Goal: Task Accomplishment & Management: Use online tool/utility

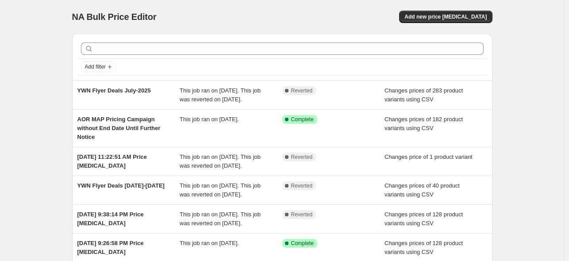
click at [27, 69] on div "NA Bulk Price Editor. This page is ready NA Bulk Price Editor Add new price [ME…" at bounding box center [282, 232] width 564 height 465
click at [457, 17] on span "Add new price [MEDICAL_DATA]" at bounding box center [445, 16] width 82 height 7
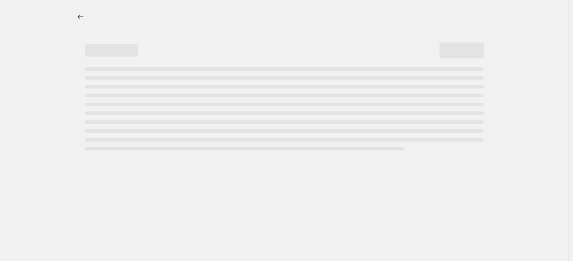
select select "percentage"
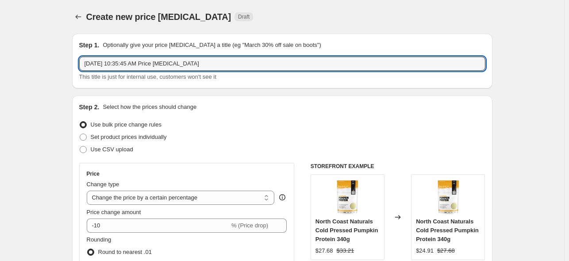
drag, startPoint x: 237, startPoint y: 62, endPoint x: 30, endPoint y: 60, distance: 207.1
click at [133, 63] on input "YWN Flyer Deals Aug-2025" at bounding box center [282, 64] width 406 height 14
click at [145, 64] on input "YWN Flyer Deals Aug-2025" at bounding box center [282, 64] width 406 height 14
click at [135, 62] on input "YWN Flyer Deals Aug-22-2025" at bounding box center [282, 64] width 406 height 14
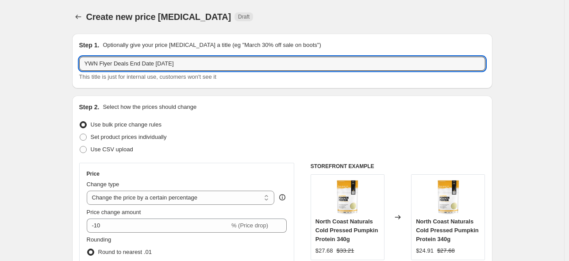
type input "YWN Flyer Deals End Date Aug-22-2025"
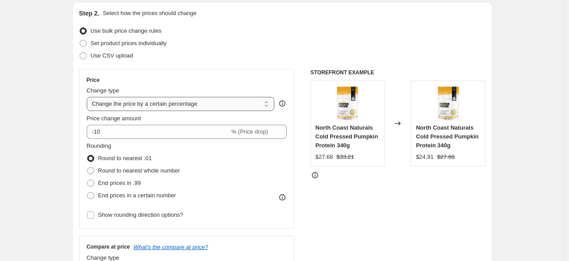
scroll to position [88, 0]
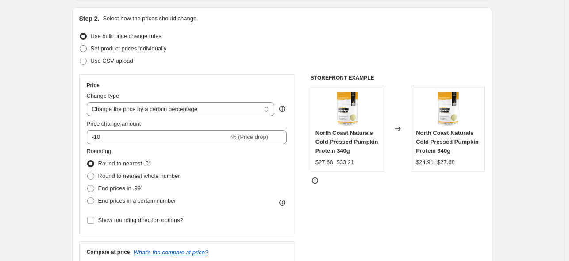
click at [87, 45] on span at bounding box center [83, 48] width 7 height 7
click at [80, 45] on input "Set product prices individually" at bounding box center [80, 45] width 0 height 0
radio input "true"
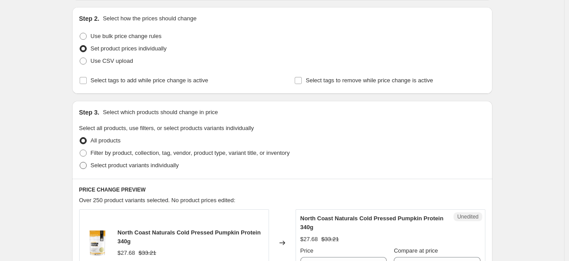
click at [85, 167] on span at bounding box center [83, 165] width 7 height 7
click at [80, 162] on input "Select product variants individually" at bounding box center [80, 162] width 0 height 0
radio input "true"
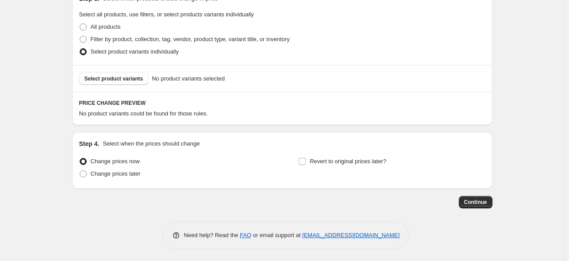
scroll to position [203, 0]
click at [112, 79] on span "Select product variants" at bounding box center [114, 77] width 59 height 7
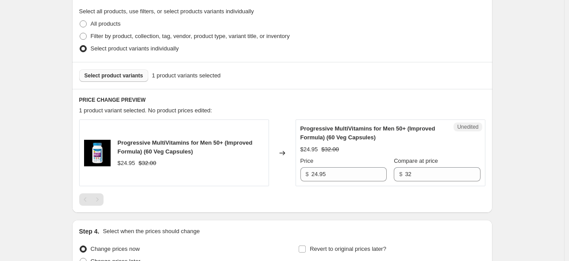
scroll to position [292, 0]
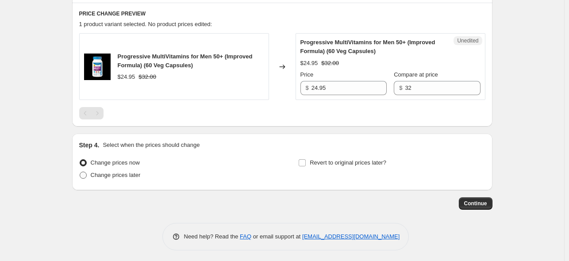
click at [87, 175] on span at bounding box center [83, 175] width 7 height 7
click at [80, 172] on input "Change prices later" at bounding box center [80, 172] width 0 height 0
radio input "true"
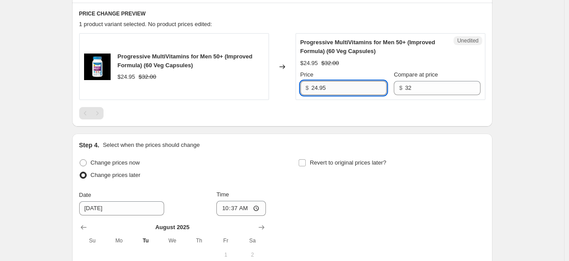
click at [349, 88] on input "24.95" at bounding box center [349, 88] width 75 height 14
drag, startPoint x: 353, startPoint y: 88, endPoint x: 263, endPoint y: 87, distance: 90.3
click at [263, 87] on div "Progressive MultiVitamins for Men 50+ (Improved Formula) (60 Veg Capsules) $24.…" at bounding box center [282, 66] width 406 height 67
paste input "$21.21"
click at [319, 87] on input "$21.21" at bounding box center [349, 88] width 75 height 14
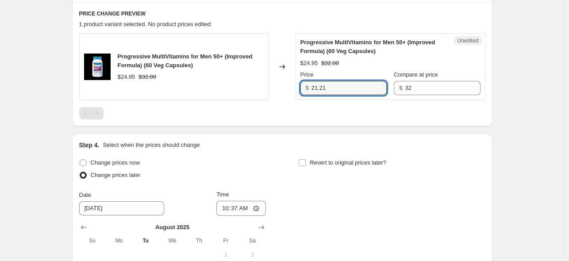
type input "24.95"
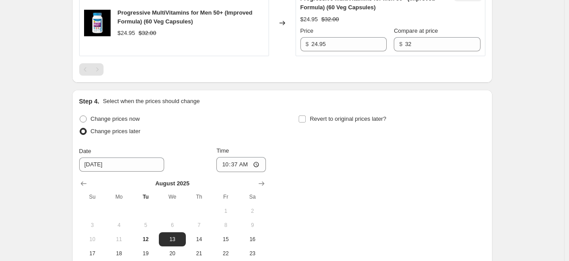
scroll to position [336, 0]
click at [86, 117] on span at bounding box center [83, 118] width 7 height 7
click at [80, 115] on input "Change prices now" at bounding box center [80, 115] width 0 height 0
radio input "true"
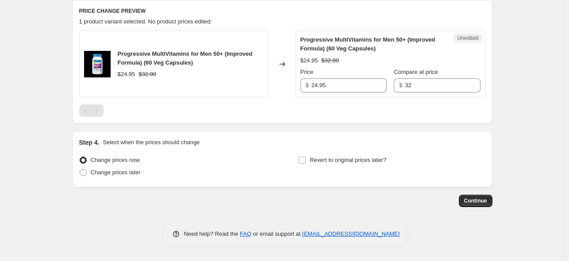
scroll to position [294, 0]
click at [306, 161] on input "Revert to original prices later?" at bounding box center [302, 160] width 7 height 7
checkbox input "true"
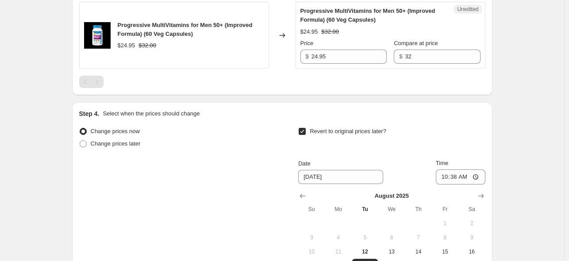
scroll to position [338, 0]
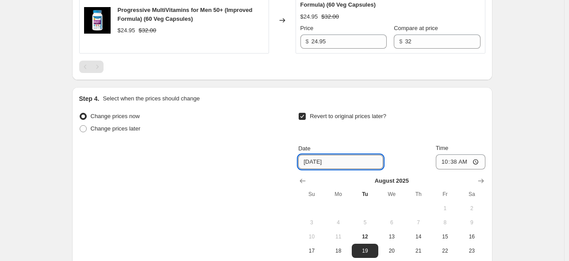
click at [346, 163] on input "8/19/2025" at bounding box center [340, 162] width 85 height 14
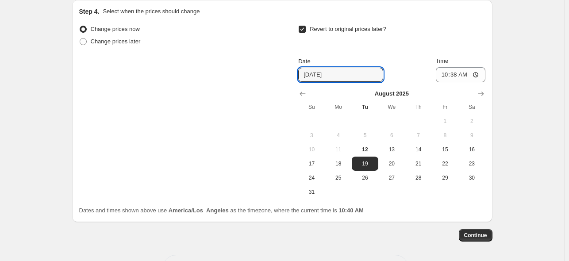
scroll to position [427, 0]
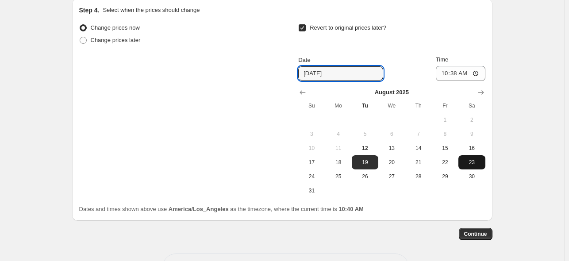
click at [468, 162] on span "23" at bounding box center [471, 162] width 19 height 7
type input "8/23/2025"
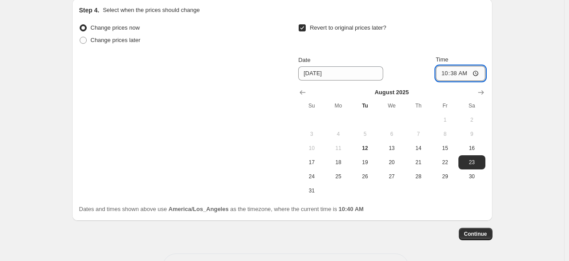
click at [441, 74] on input "10:38" at bounding box center [461, 73] width 50 height 15
type input "00:01"
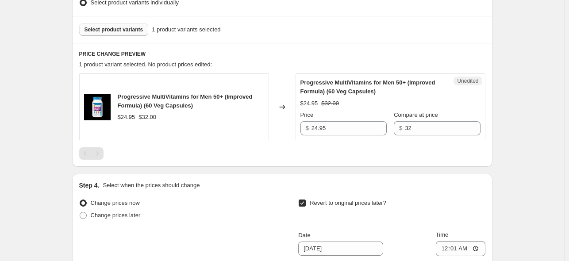
scroll to position [205, 0]
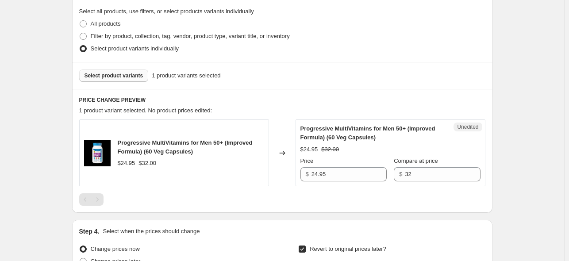
click at [109, 73] on span "Select product variants" at bounding box center [114, 75] width 59 height 7
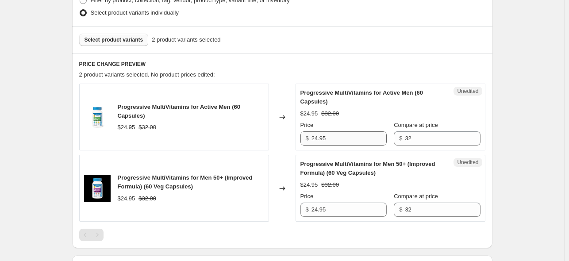
scroll to position [250, 0]
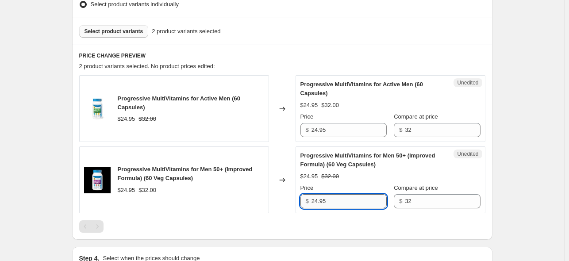
click at [341, 203] on input "24.95" at bounding box center [349, 201] width 75 height 14
drag, startPoint x: 342, startPoint y: 201, endPoint x: 308, endPoint y: 201, distance: 33.2
click at [308, 201] on div "$ 24.95" at bounding box center [343, 201] width 86 height 14
paste input "1.21"
type input "21.21"
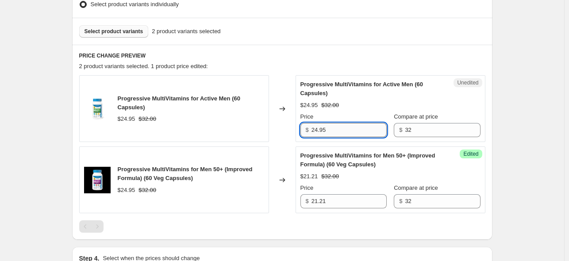
click at [341, 127] on input "24.95" at bounding box center [349, 130] width 75 height 14
drag, startPoint x: 344, startPoint y: 127, endPoint x: 302, endPoint y: 128, distance: 42.5
click at [302, 128] on div "Unedited Progressive MultiVitamins for Active Men (60 Capsules) $24.95 $32.00 P…" at bounding box center [391, 108] width 190 height 67
paste input "1.21"
type input "21.21"
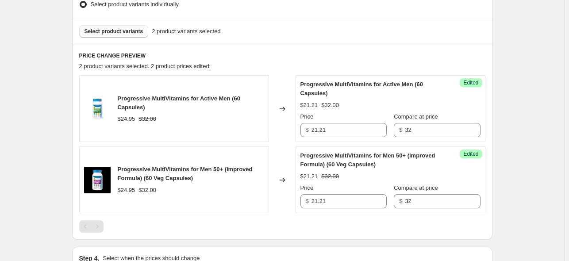
click at [517, 159] on div "Create new price change job. This page is ready Create new price change job Dra…" at bounding box center [282, 146] width 564 height 792
click at [98, 34] on span "Select product variants" at bounding box center [114, 31] width 59 height 7
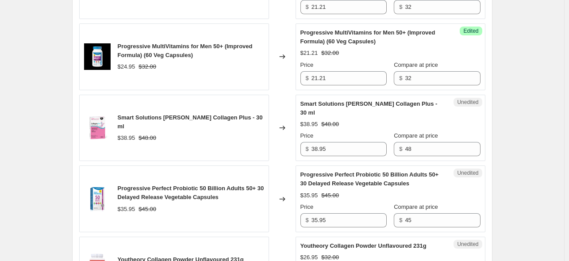
scroll to position [559, 0]
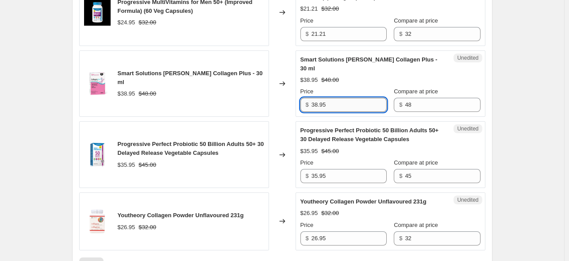
click at [332, 104] on input "38.95" at bounding box center [349, 105] width 75 height 14
click at [340, 104] on input "38.95" at bounding box center [349, 105] width 75 height 14
click at [361, 107] on input "38.95" at bounding box center [349, 105] width 75 height 14
drag, startPoint x: 343, startPoint y: 101, endPoint x: 298, endPoint y: 104, distance: 45.2
click at [298, 104] on div "Unedited Smart Solutions Lorna Vanderhaeghe Collagen Plus - 30 ml $38.95 $48.00…" at bounding box center [391, 83] width 190 height 67
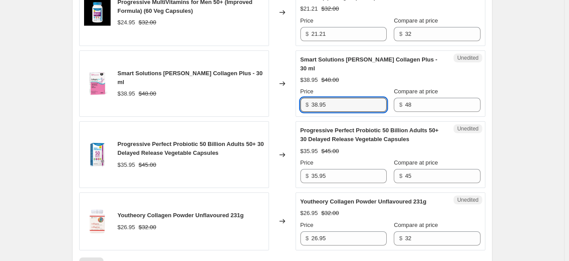
paste input "1.41"
type input "31.41"
click at [542, 109] on div "Create new price change job. This page is ready Create new price change job Dra…" at bounding box center [282, 10] width 564 height 1139
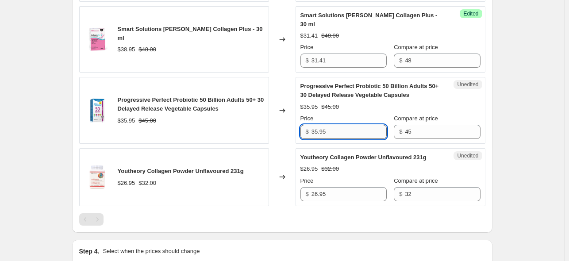
click at [361, 135] on input "35.95" at bounding box center [349, 132] width 75 height 14
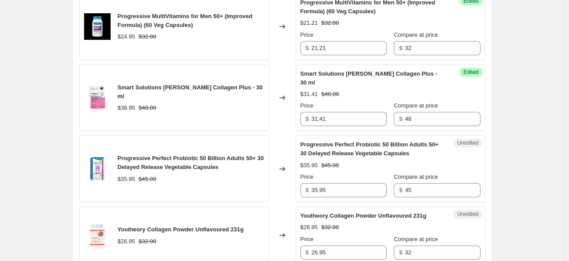
scroll to position [559, 0]
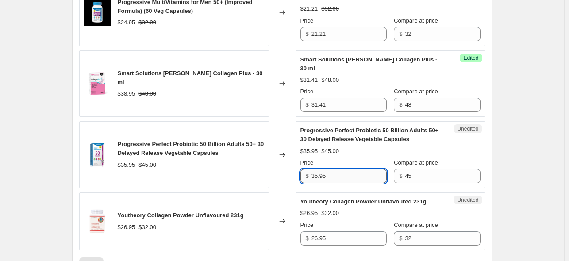
click at [346, 174] on input "35.95" at bounding box center [349, 176] width 75 height 14
drag, startPoint x: 353, startPoint y: 173, endPoint x: 294, endPoint y: 174, distance: 58.9
click at [294, 174] on div "Progressive Perfect Probiotic 50 Billion Adults 50+ 30 Delayed Release Vegetabl…" at bounding box center [282, 154] width 406 height 67
paste input "28.76"
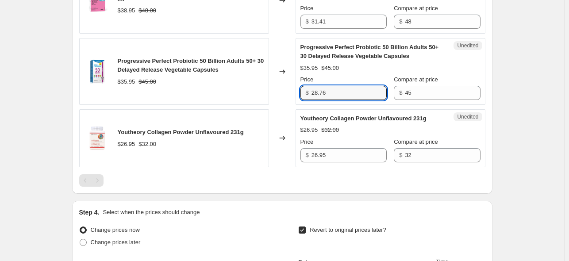
scroll to position [648, 0]
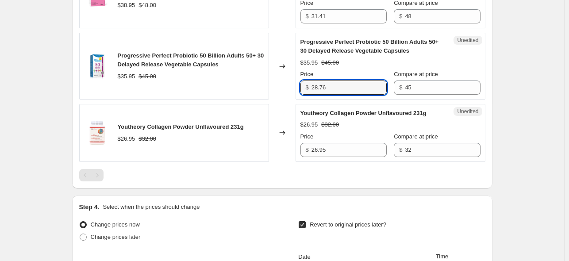
type input "28.76"
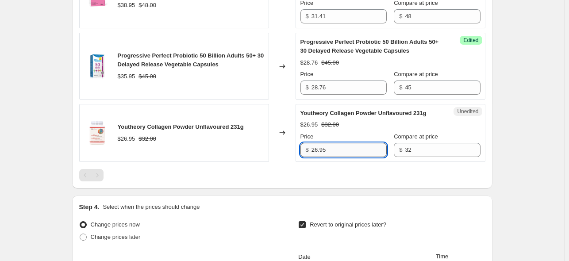
drag, startPoint x: 340, startPoint y: 145, endPoint x: 346, endPoint y: 147, distance: 5.9
click at [340, 145] on input "26.95" at bounding box center [349, 150] width 75 height 14
drag, startPoint x: 347, startPoint y: 147, endPoint x: 314, endPoint y: 147, distance: 33.2
click at [314, 147] on input "26.95" at bounding box center [349, 150] width 75 height 14
paste input "0.21"
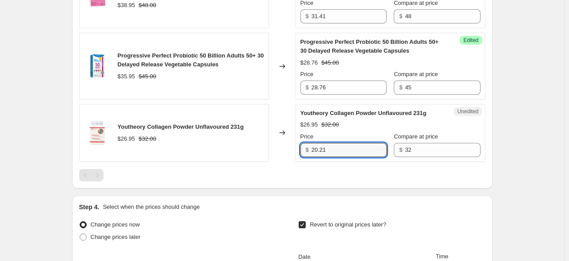
type input "20.21"
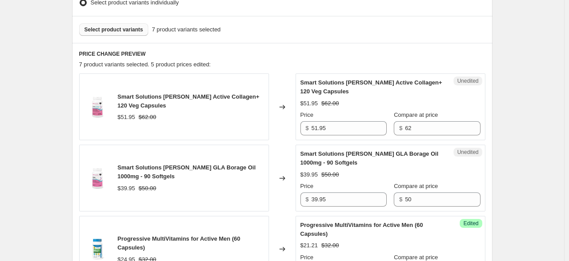
scroll to position [250, 0]
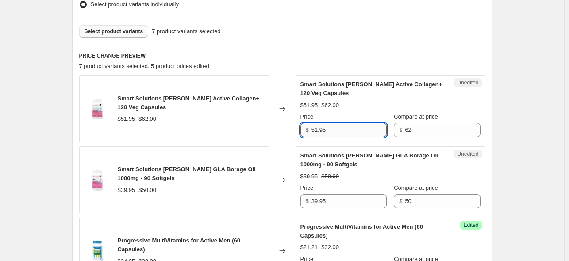
click at [340, 129] on input "51.95" at bounding box center [349, 130] width 75 height 14
drag, startPoint x: 354, startPoint y: 130, endPoint x: 306, endPoint y: 130, distance: 47.8
click at [306, 130] on div "$ 51.95" at bounding box center [343, 130] width 86 height 14
paste input "39.16"
type input "39.16"
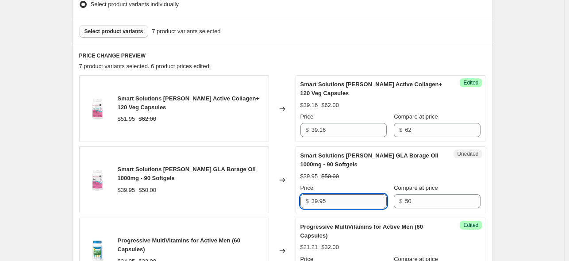
click at [343, 200] on input "39.95" at bounding box center [349, 201] width 75 height 14
drag, startPoint x: 350, startPoint y: 200, endPoint x: 296, endPoint y: 199, distance: 54.0
click at [296, 199] on div "Smart Solutions Lorna Vanderhaeghe GLA Borage Oil 1000mg - 90 Softgels $39.95 $…" at bounding box center [282, 179] width 406 height 67
paste input "3.00"
type input "33.00"
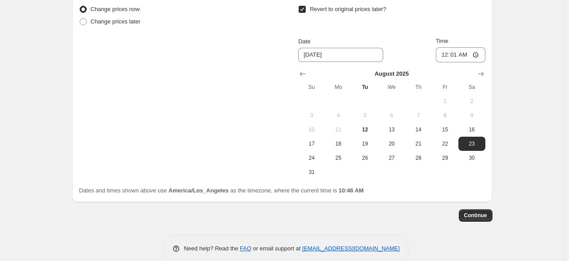
scroll to position [876, 0]
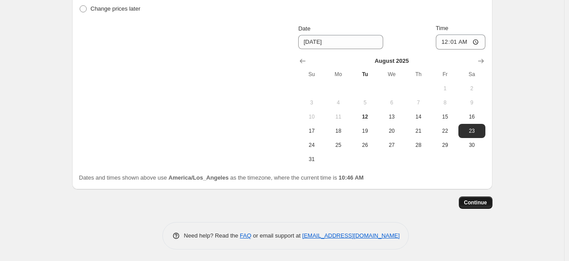
click at [471, 204] on span "Continue" at bounding box center [475, 202] width 23 height 7
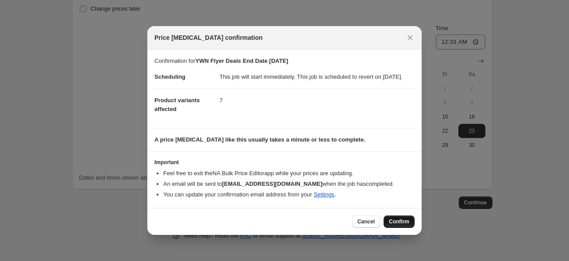
click at [404, 225] on span "Confirm" at bounding box center [399, 221] width 20 height 7
